Goal: Task Accomplishment & Management: Understand process/instructions

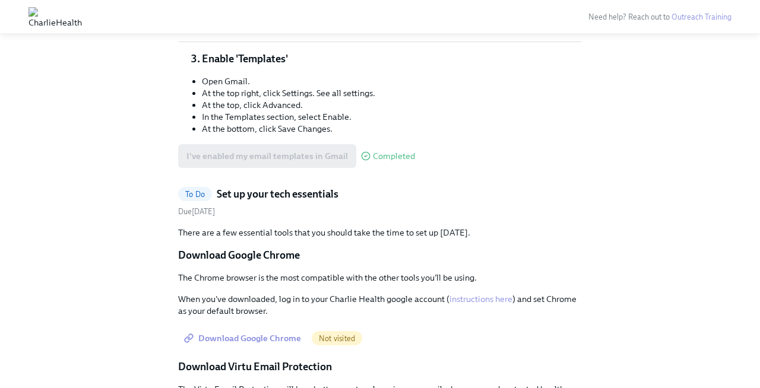
scroll to position [610, 0]
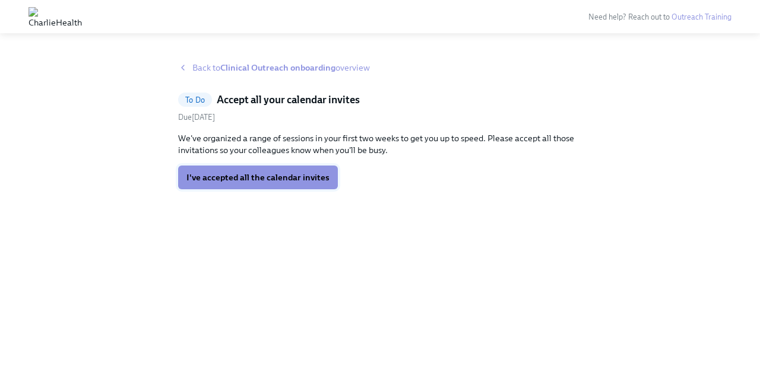
click at [297, 172] on span "I've accepted all the calendar invites" at bounding box center [257, 178] width 143 height 12
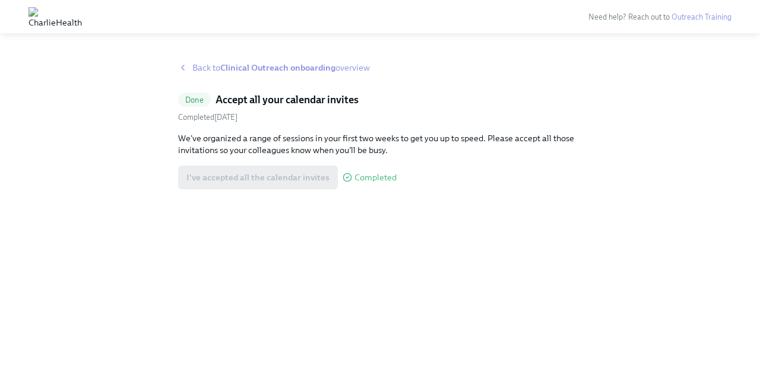
click at [278, 69] on strong "Clinical Outreach onboarding" at bounding box center [277, 67] width 115 height 11
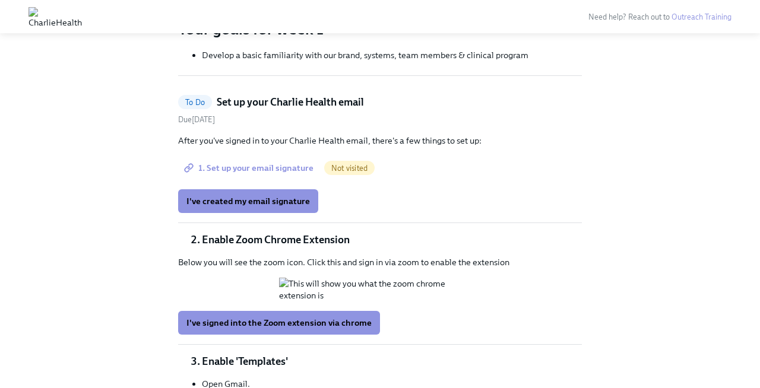
scroll to position [297, 0]
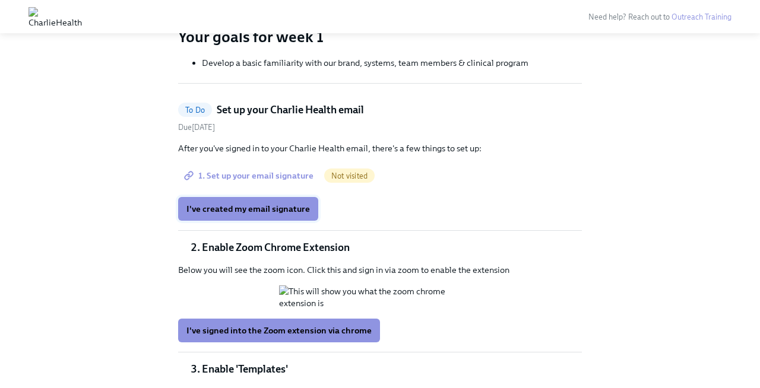
click at [260, 213] on span "I've created my email signature" at bounding box center [247, 209] width 123 height 12
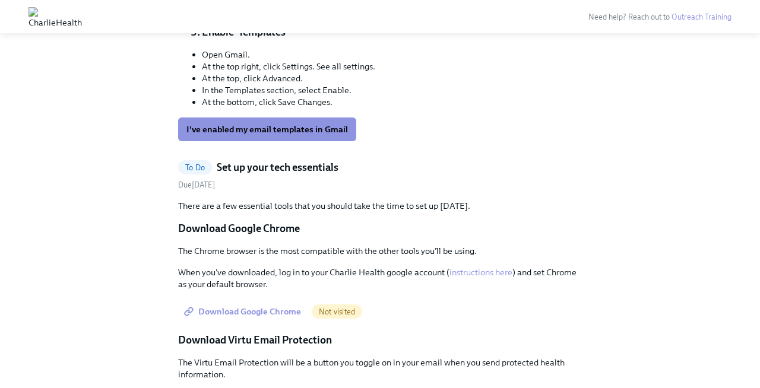
scroll to position [638, 0]
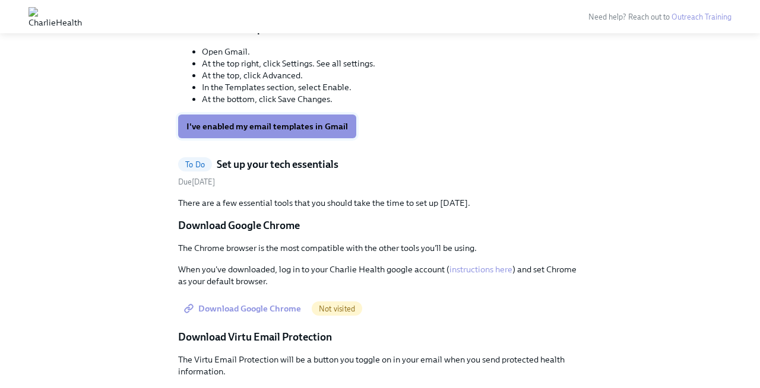
click at [306, 132] on span "I've enabled my email templates in Gmail" at bounding box center [266, 127] width 161 height 12
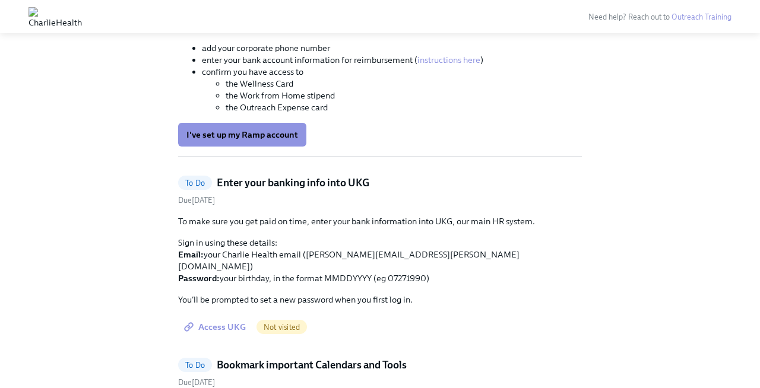
scroll to position [1396, 0]
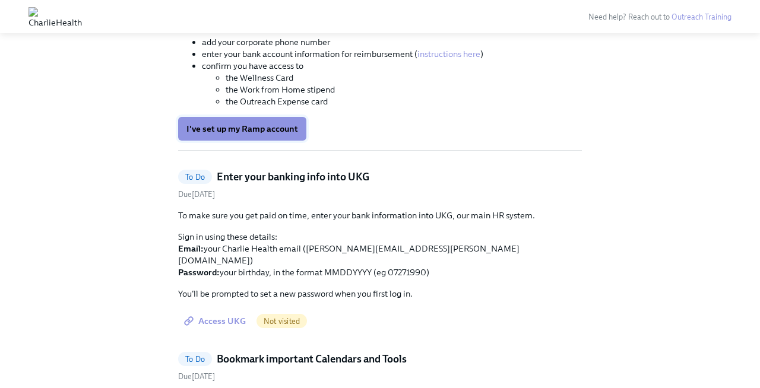
click at [285, 141] on button "I've set up my Ramp account" at bounding box center [242, 129] width 128 height 24
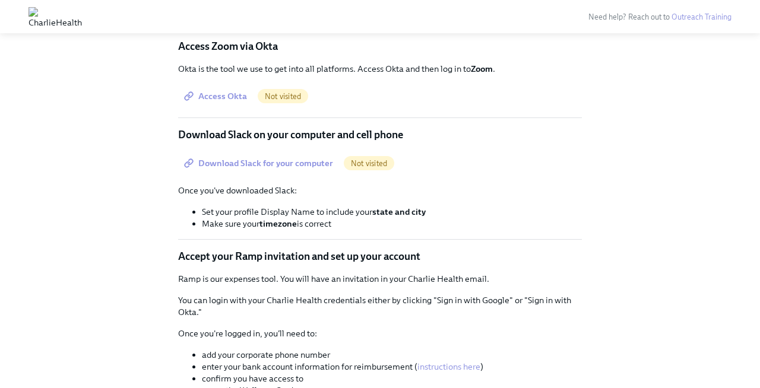
scroll to position [1083, 0]
